Goal: Information Seeking & Learning: Learn about a topic

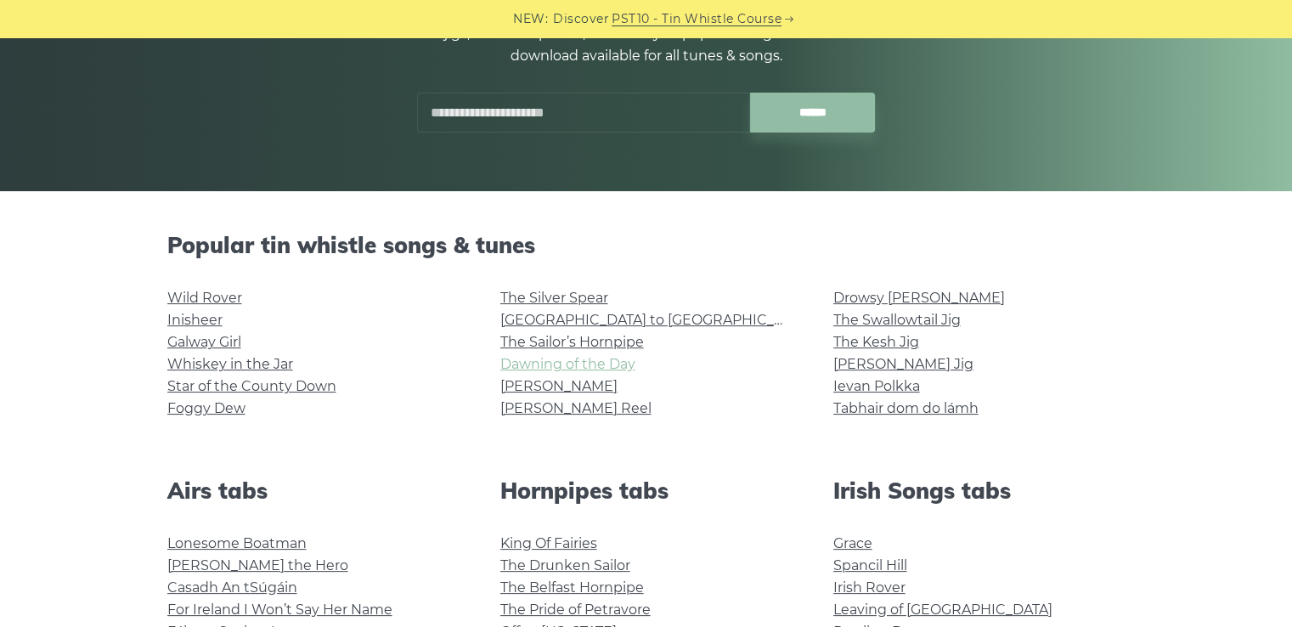
scroll to position [425, 0]
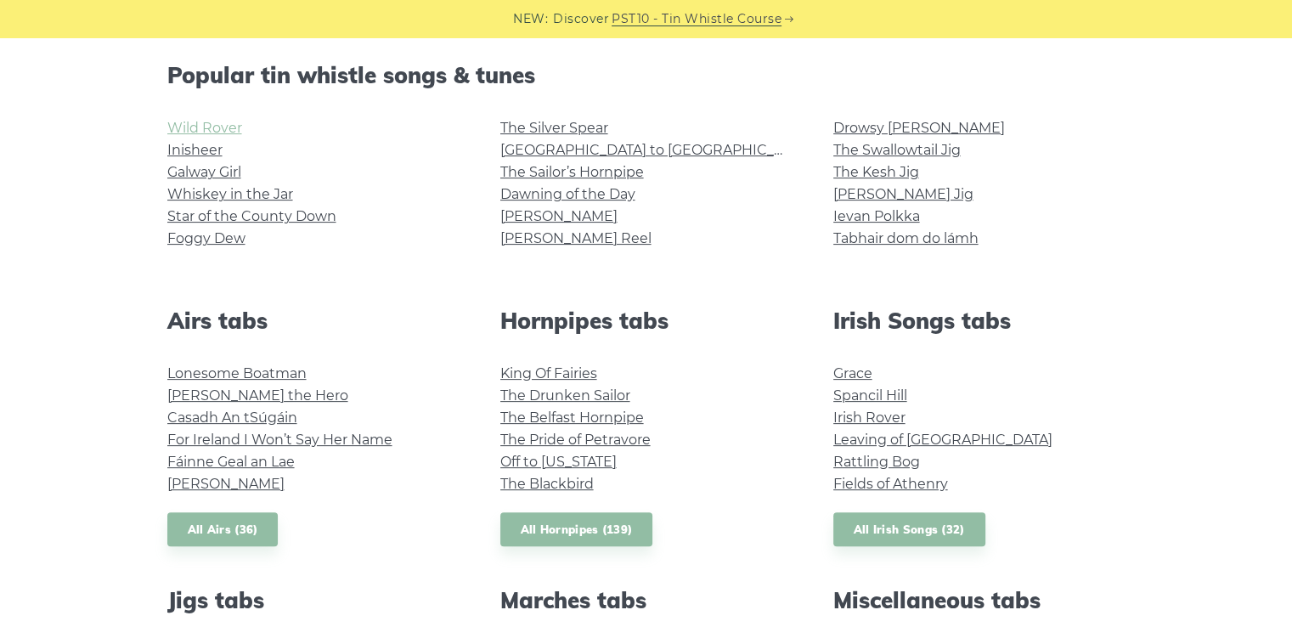
click at [189, 133] on link "Wild Rover" at bounding box center [204, 128] width 75 height 16
click at [898, 126] on link "Drowsy [PERSON_NAME]" at bounding box center [919, 128] width 172 height 16
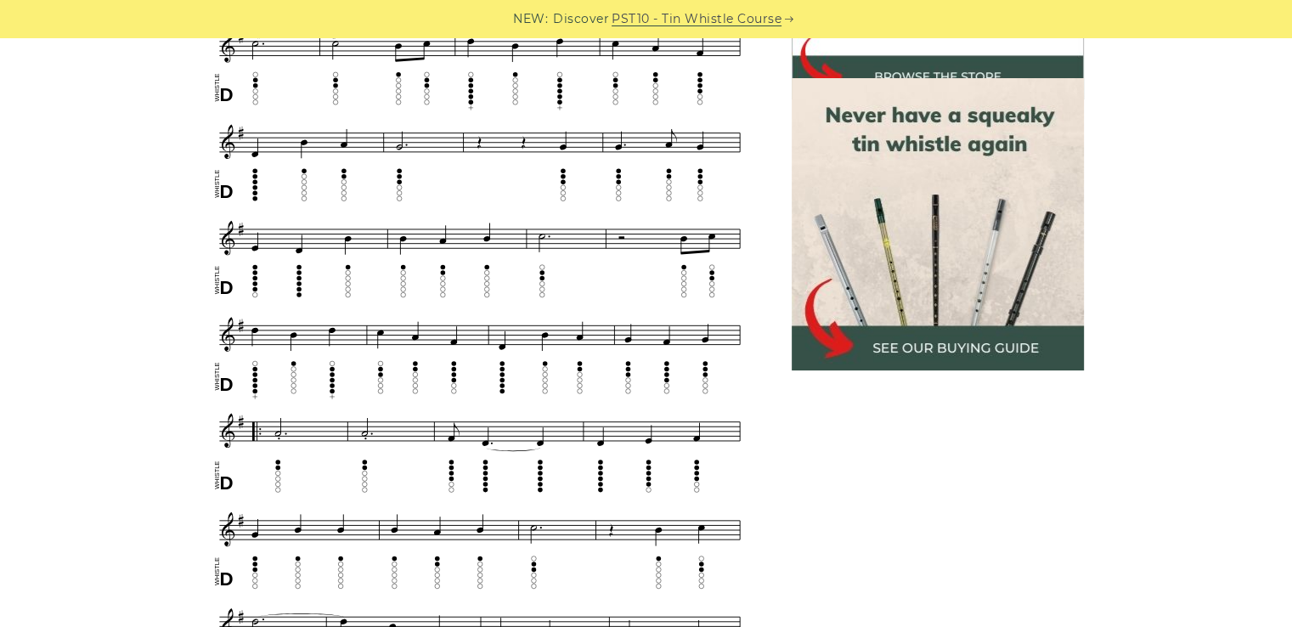
scroll to position [850, 0]
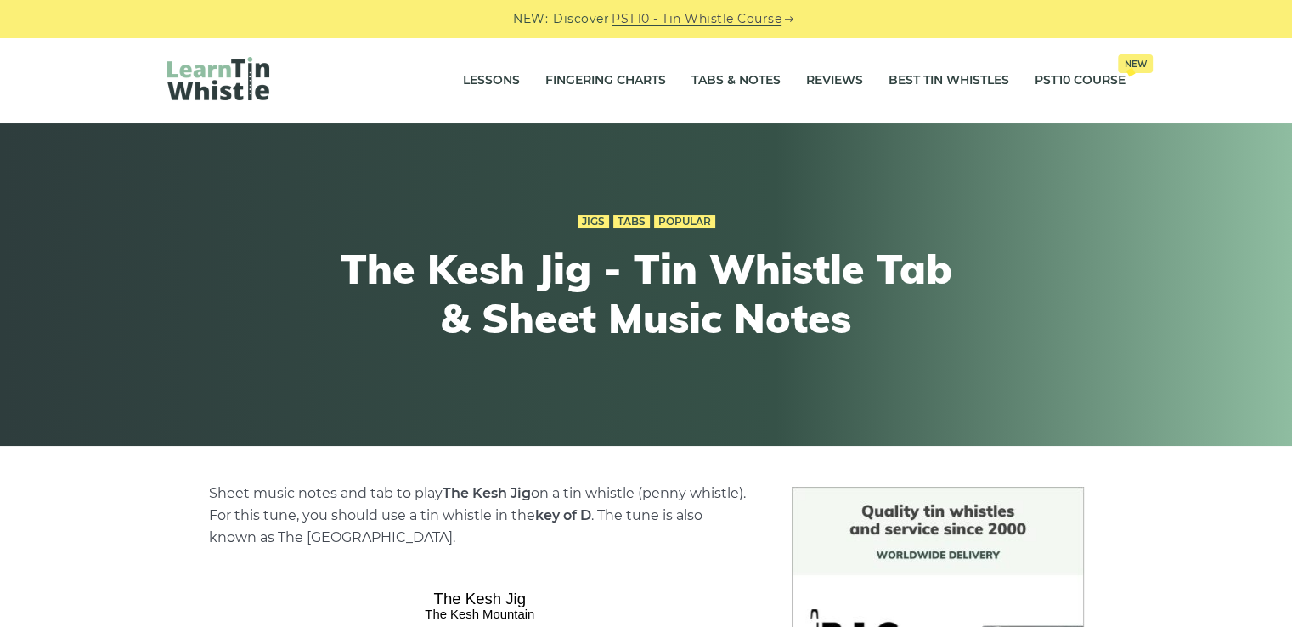
scroll to position [340, 0]
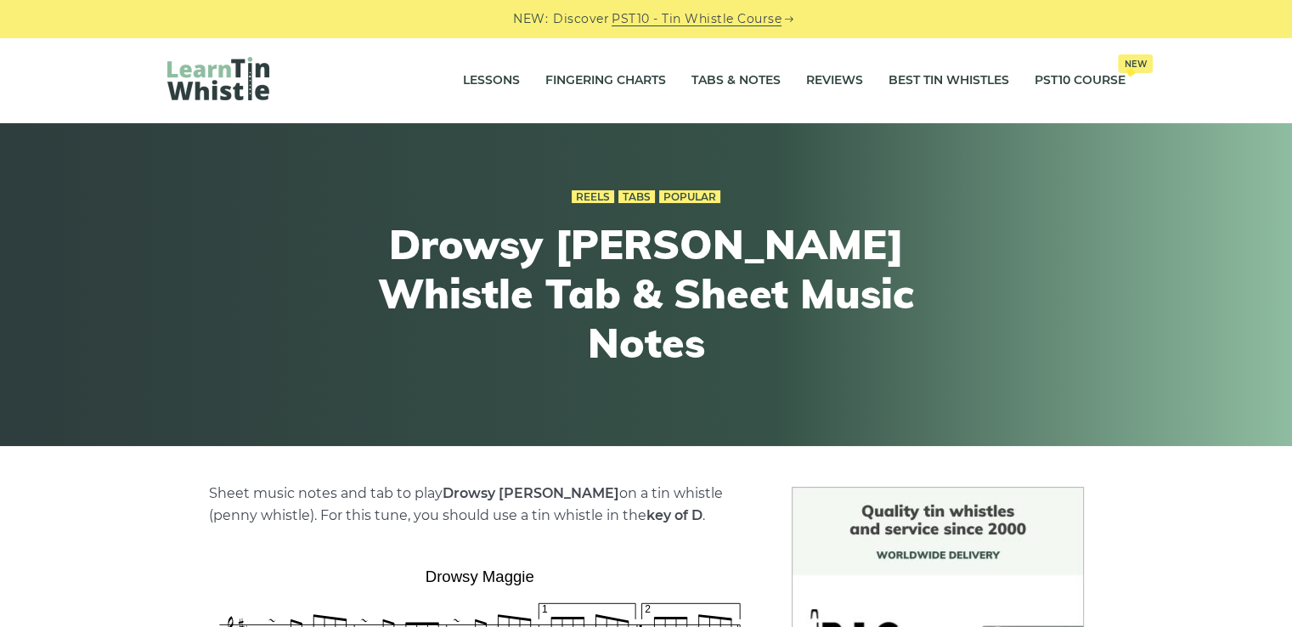
scroll to position [255, 0]
